Goal: Check status: Check status

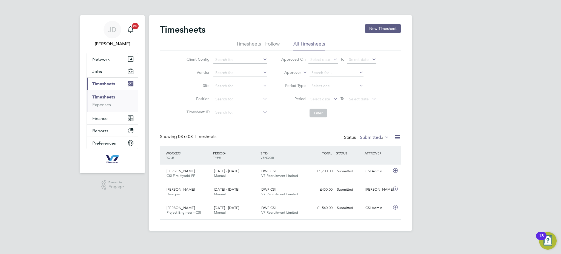
click at [378, 134] on div "Status Submitted 3" at bounding box center [367, 138] width 46 height 8
click at [376, 136] on label "Submitted 3" at bounding box center [374, 137] width 29 height 5
click at [382, 136] on span "3" at bounding box center [382, 137] width 2 height 5
click at [380, 169] on li "Approved" at bounding box center [370, 170] width 25 height 8
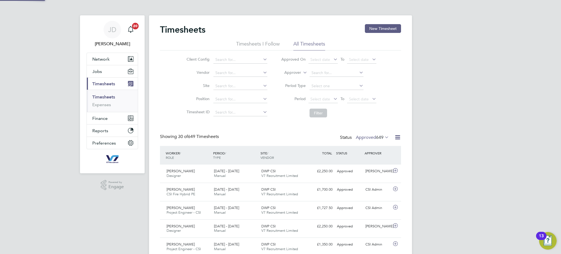
scroll to position [14, 47]
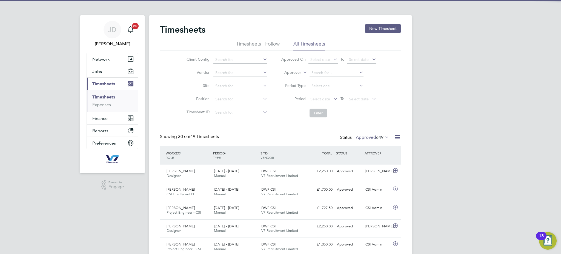
click at [378, 136] on span "649" at bounding box center [379, 137] width 7 height 5
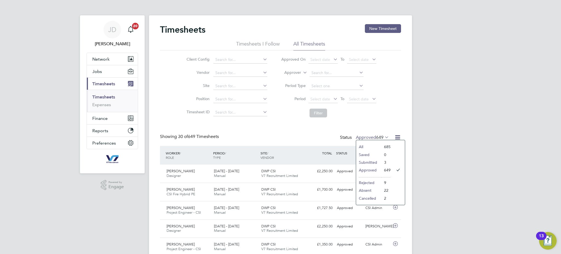
click at [360, 136] on label "Approved 649" at bounding box center [372, 137] width 33 height 5
click at [375, 162] on li "Submitted" at bounding box center [368, 162] width 25 height 8
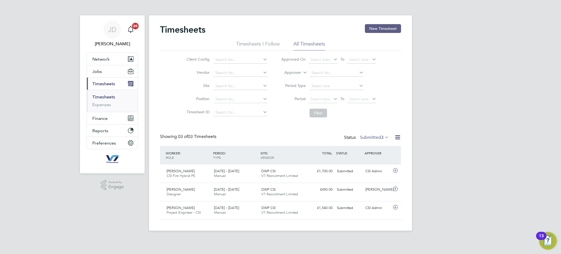
click at [372, 136] on label "Submitted 3" at bounding box center [374, 137] width 29 height 5
click at [368, 146] on li "All" at bounding box center [370, 147] width 25 height 8
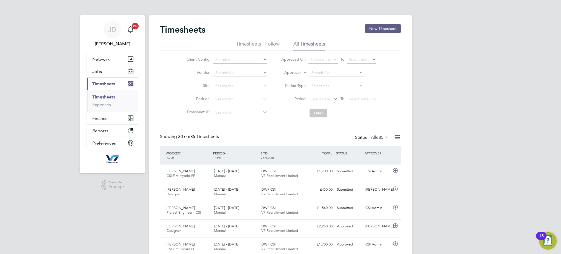
click at [379, 142] on div "Showing 30 of 685 Timesheets Status All 685" at bounding box center [280, 140] width 241 height 12
click at [378, 138] on span "685" at bounding box center [379, 137] width 7 height 5
click at [380, 161] on li "Submitted" at bounding box center [376, 162] width 25 height 8
